Goal: Task Accomplishment & Management: Manage account settings

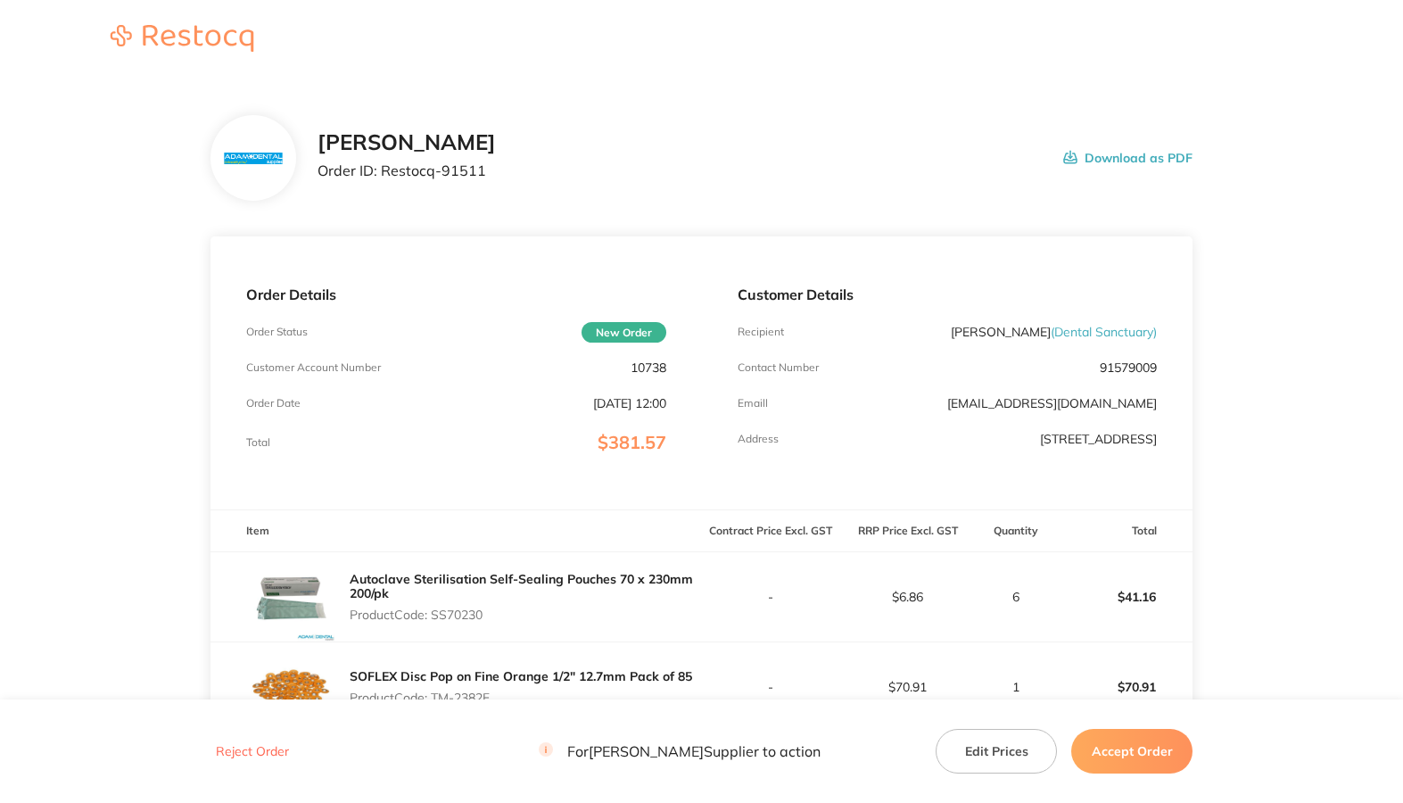
click at [645, 364] on p "10738" at bounding box center [649, 367] width 36 height 14
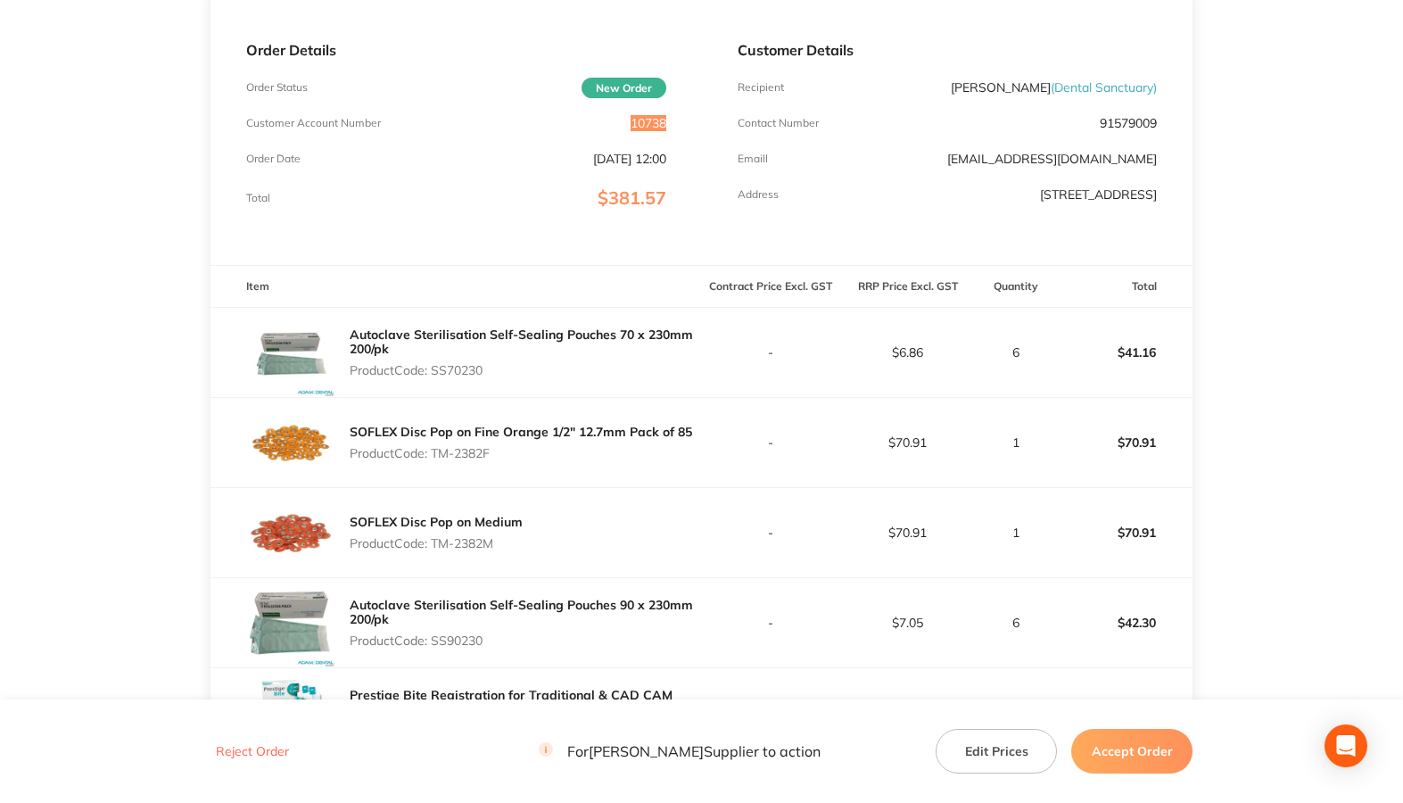
scroll to position [357, 0]
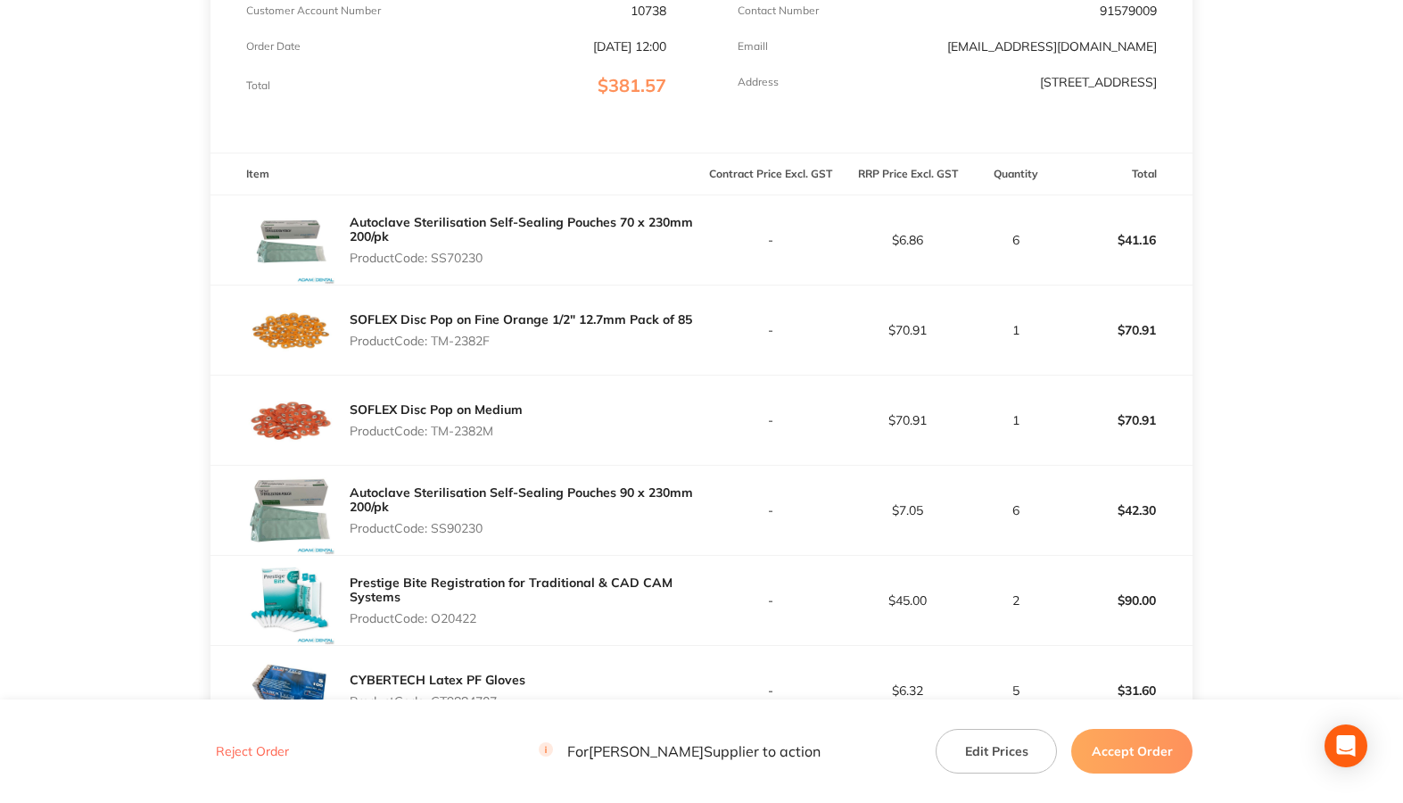
click at [458, 254] on p "Product Code: SS70230" at bounding box center [526, 258] width 352 height 14
copy p "SS70230"
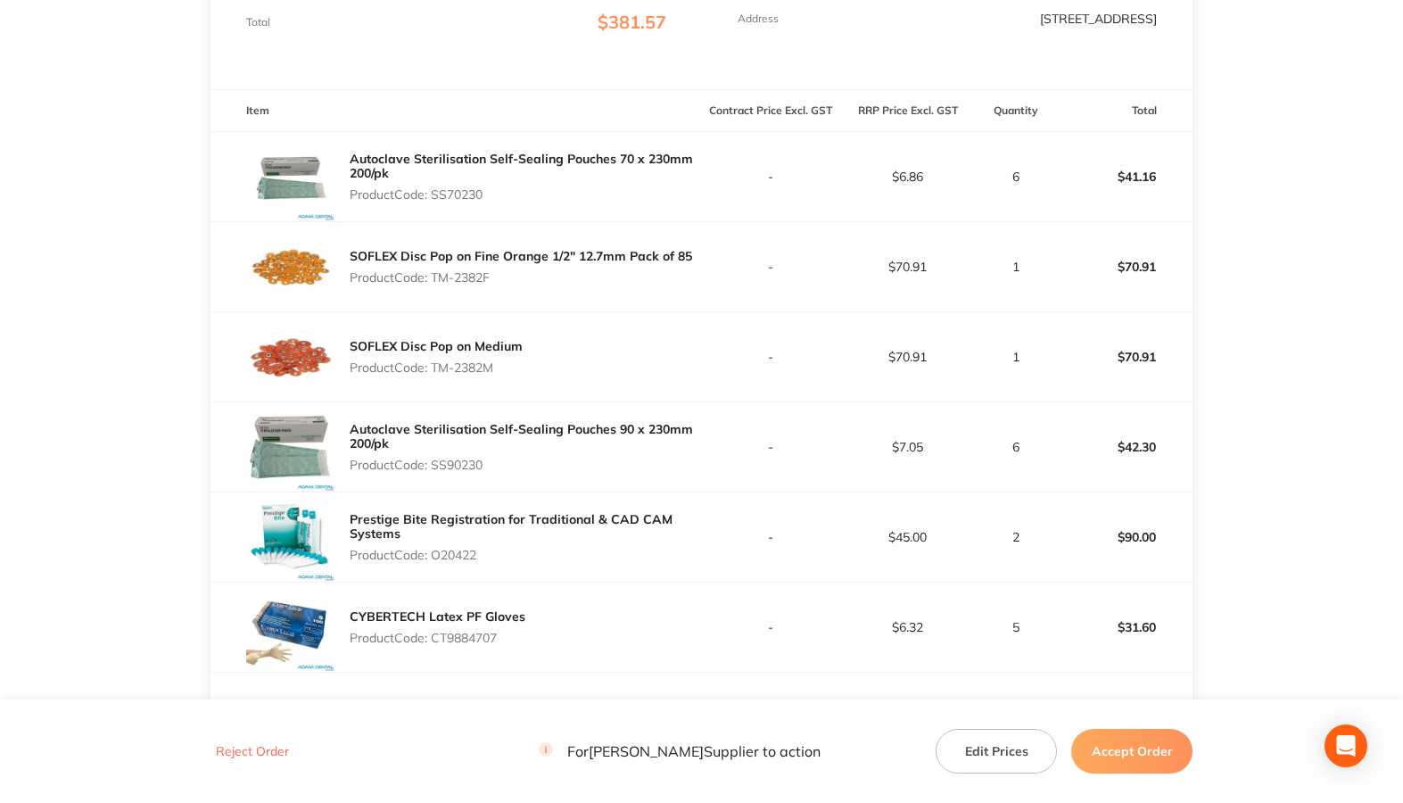
scroll to position [624, 0]
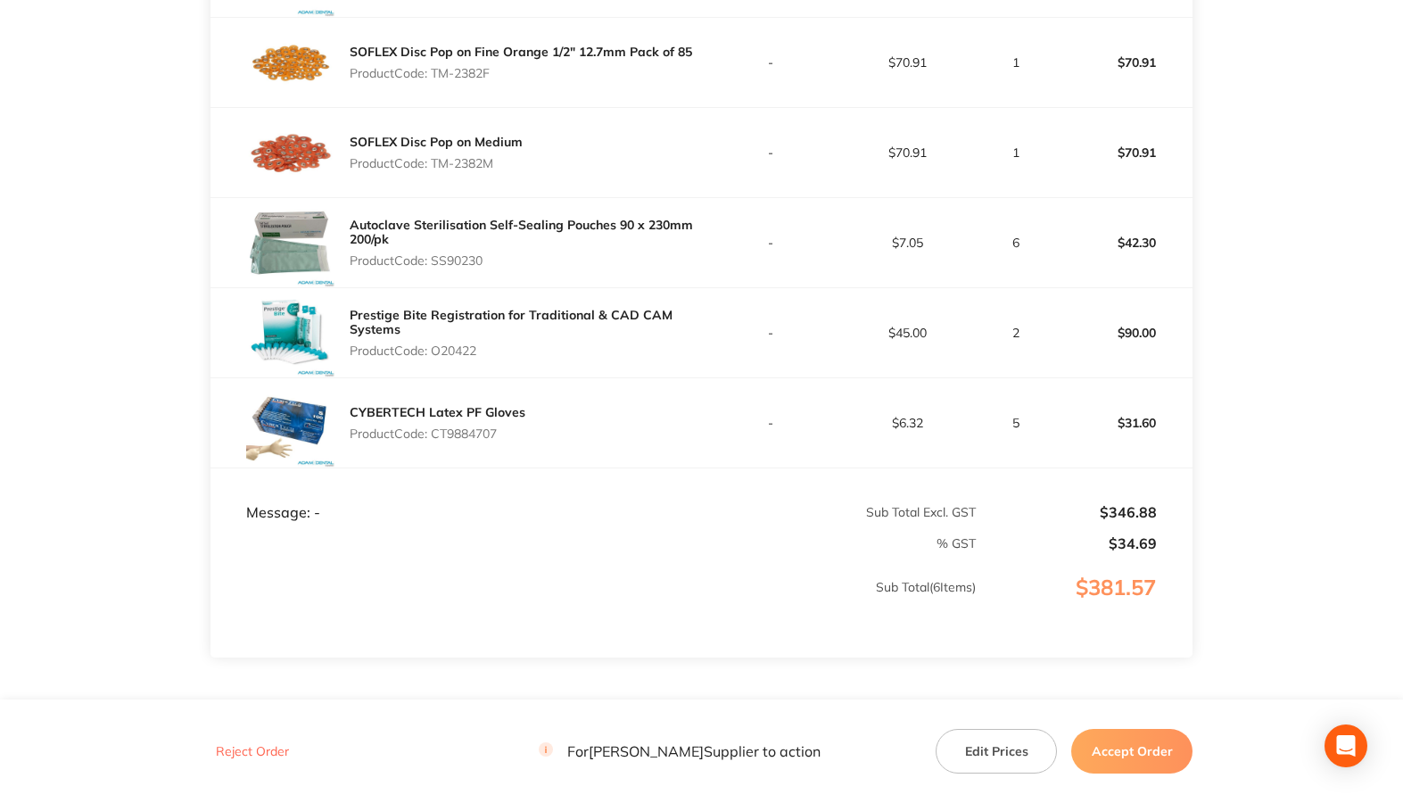
click at [454, 431] on p "Product Code: CT9884707" at bounding box center [438, 433] width 176 height 14
copy p "CT9884707"
click at [1160, 751] on button "Accept Order" at bounding box center [1131, 751] width 121 height 45
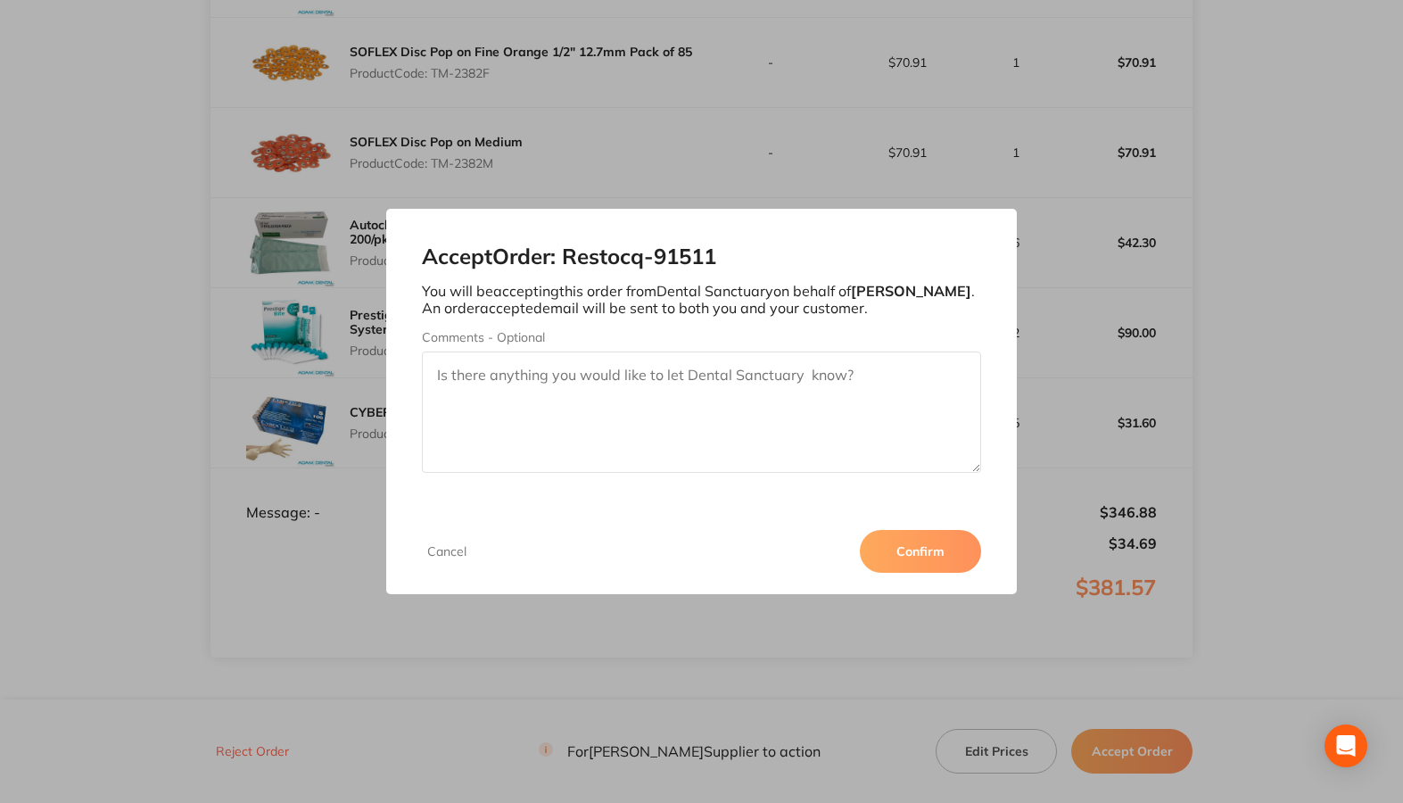
click at [961, 552] on button "Confirm" at bounding box center [920, 551] width 121 height 43
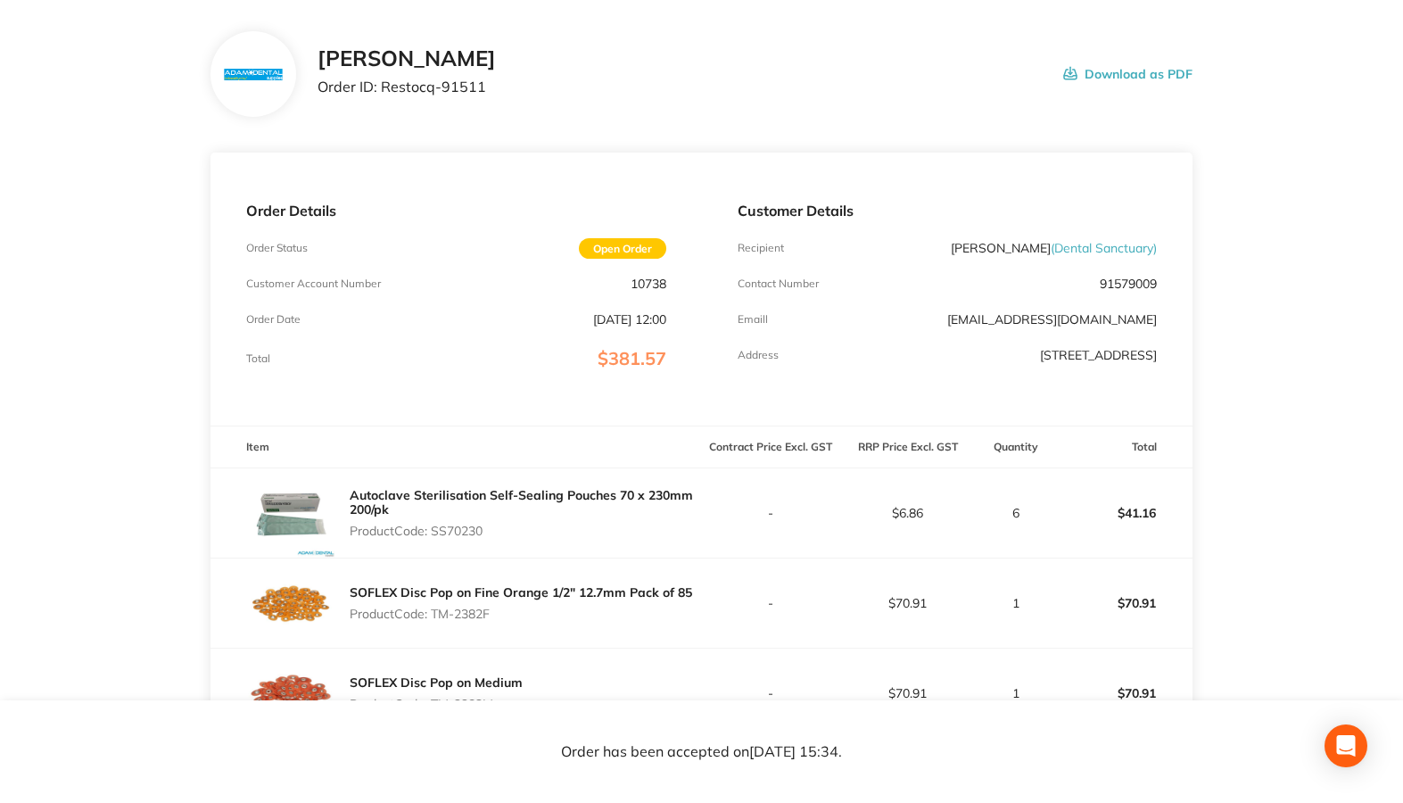
scroll to position [0, 0]
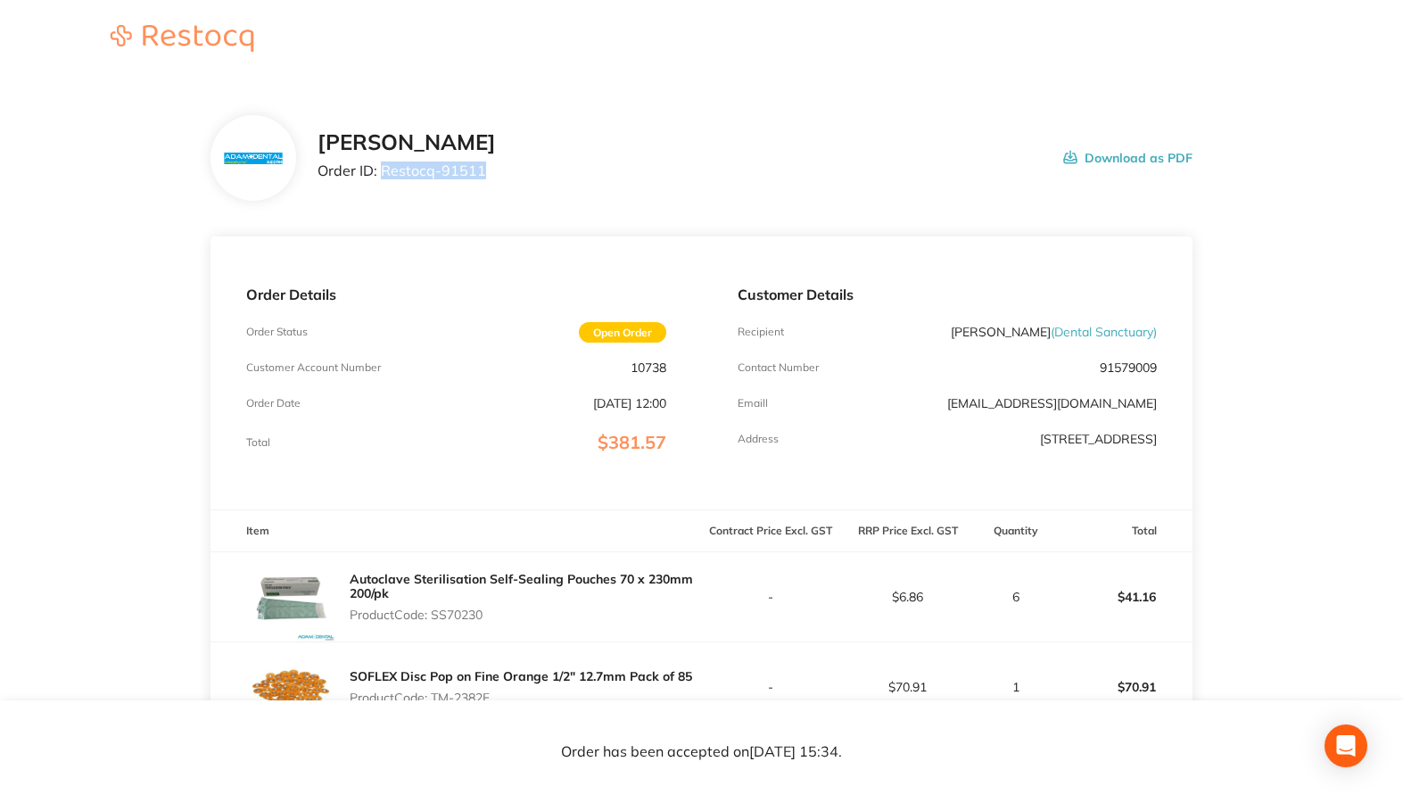
drag, startPoint x: 384, startPoint y: 174, endPoint x: 548, endPoint y: 176, distance: 164.1
click at [548, 176] on div "[PERSON_NAME] Order ID: Restocq- 91511 Download as PDF" at bounding box center [755, 157] width 875 height 55
copy p "Restocq- 91511"
